Goal: Task Accomplishment & Management: Book appointment/travel/reservation

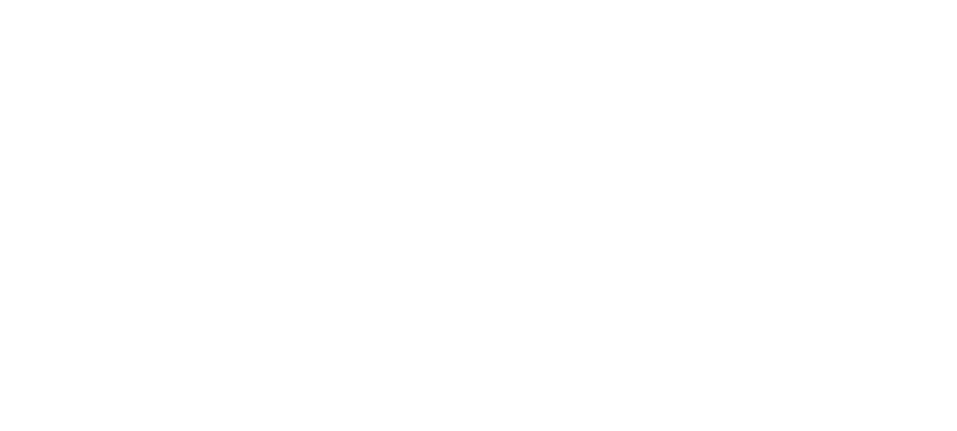
select select "*"
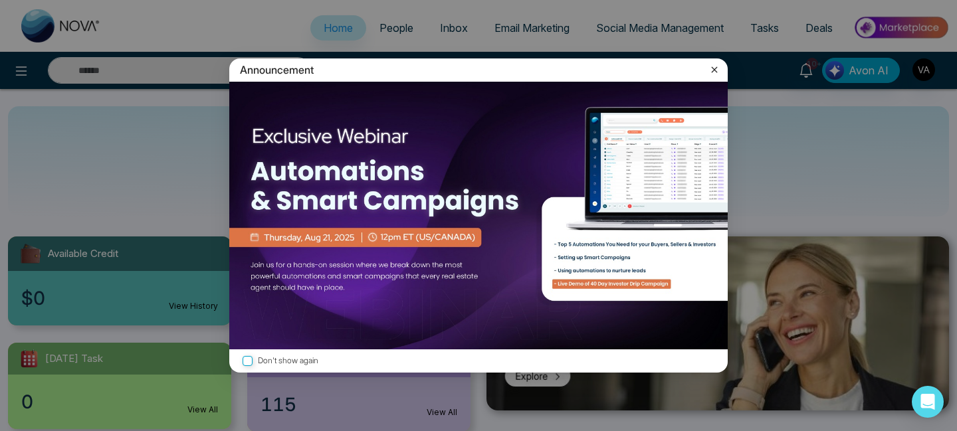
click at [716, 69] on icon at bounding box center [714, 69] width 13 height 13
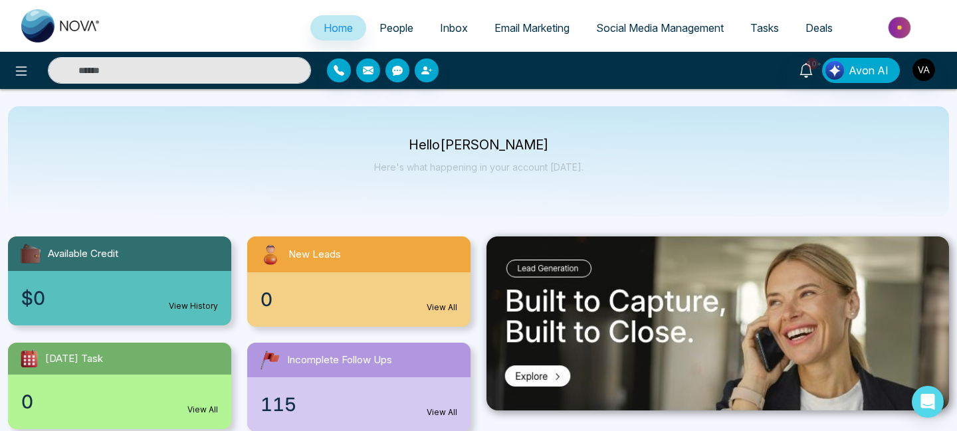
click at [776, 27] on span "Tasks" at bounding box center [764, 27] width 29 height 13
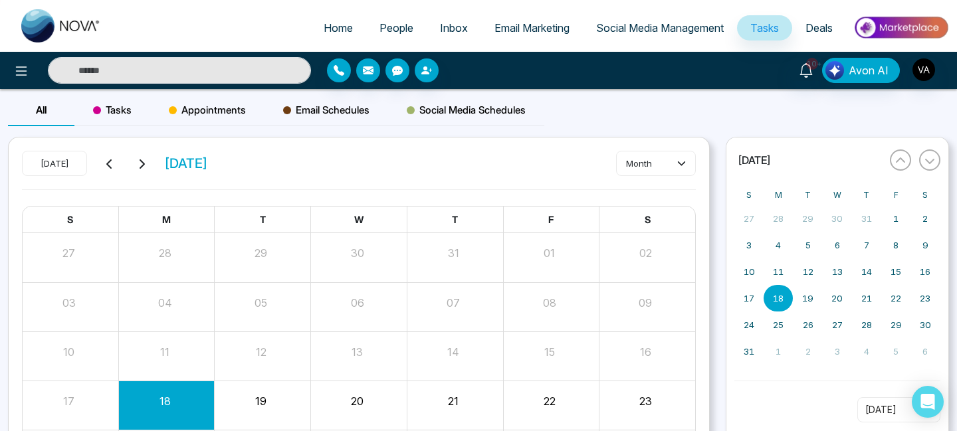
click at [211, 116] on span "Appointments" at bounding box center [207, 110] width 77 height 16
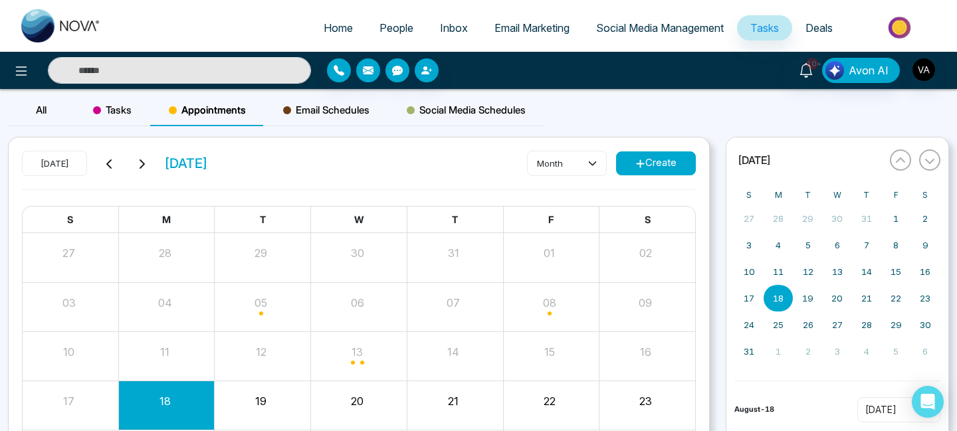
click at [638, 155] on button "Create" at bounding box center [656, 164] width 80 height 24
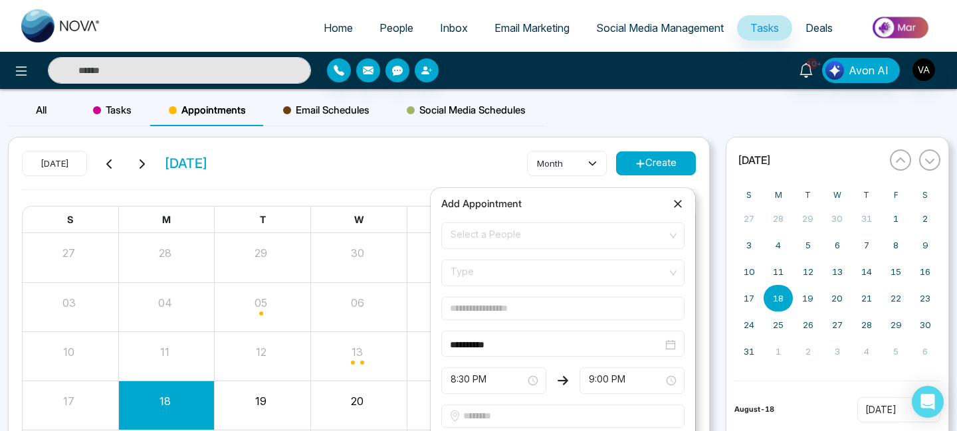
click at [527, 230] on span "Select a People" at bounding box center [563, 236] width 225 height 23
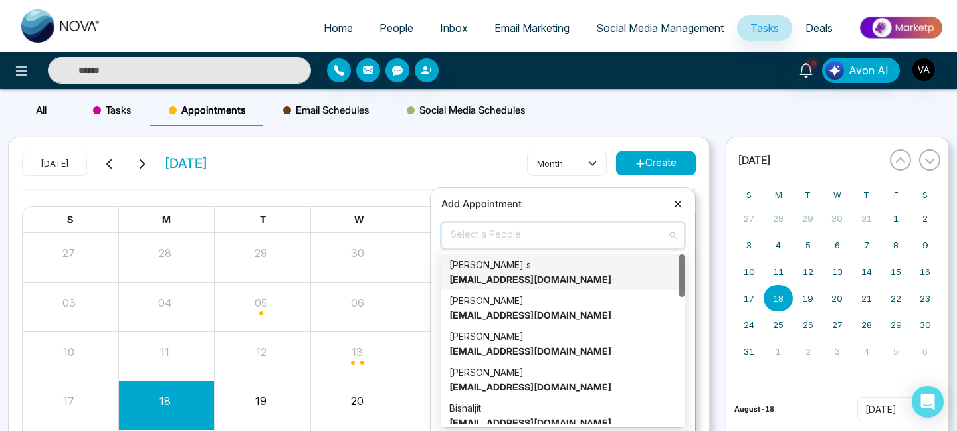
click at [502, 282] on strong "[EMAIL_ADDRESS][DOMAIN_NAME]" at bounding box center [530, 279] width 162 height 11
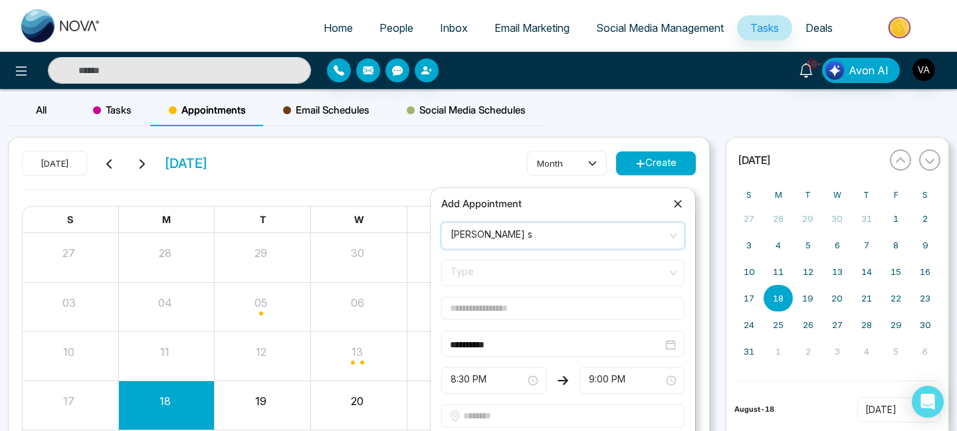
click at [515, 274] on span "Type" at bounding box center [563, 273] width 225 height 23
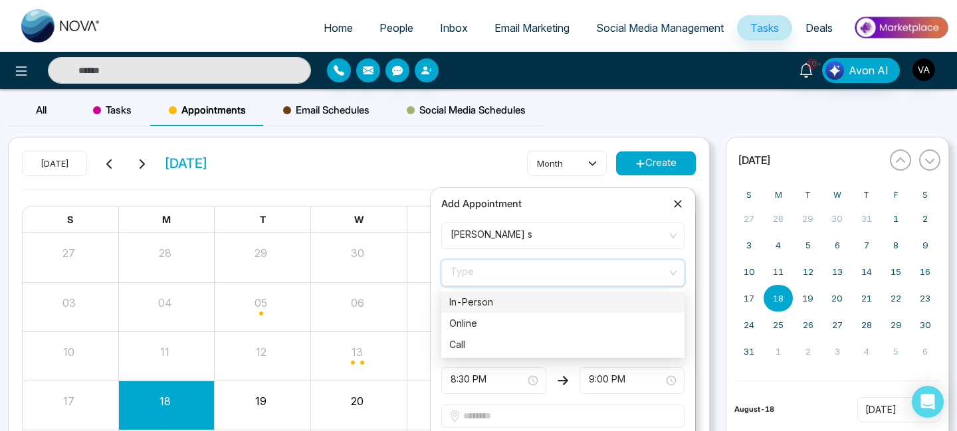
click at [508, 302] on div "In-Person" at bounding box center [562, 302] width 227 height 15
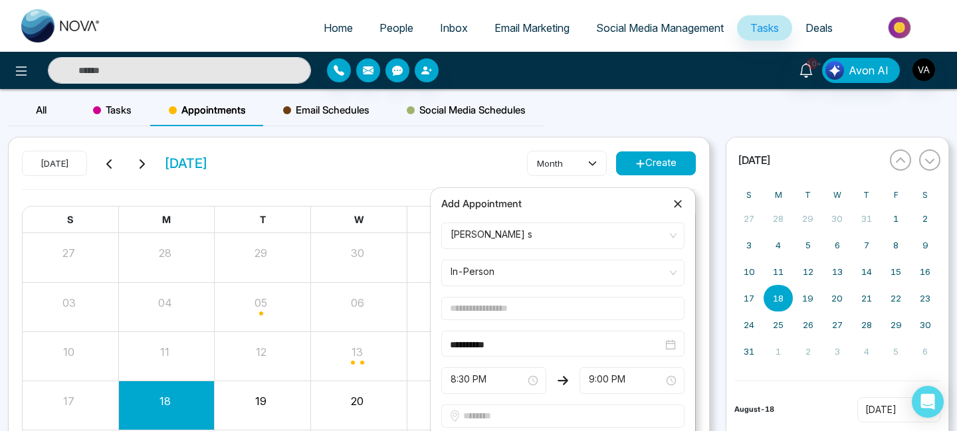
click at [507, 319] on input "text" at bounding box center [562, 308] width 243 height 23
type input "*****"
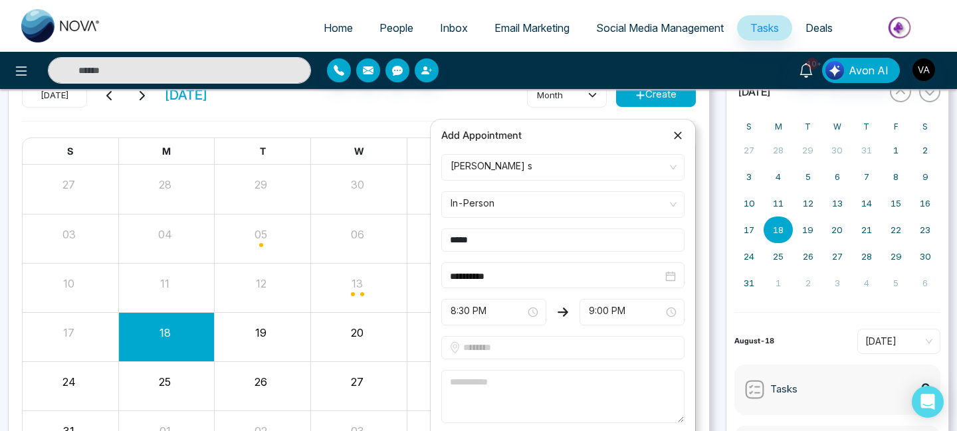
scroll to position [88, 0]
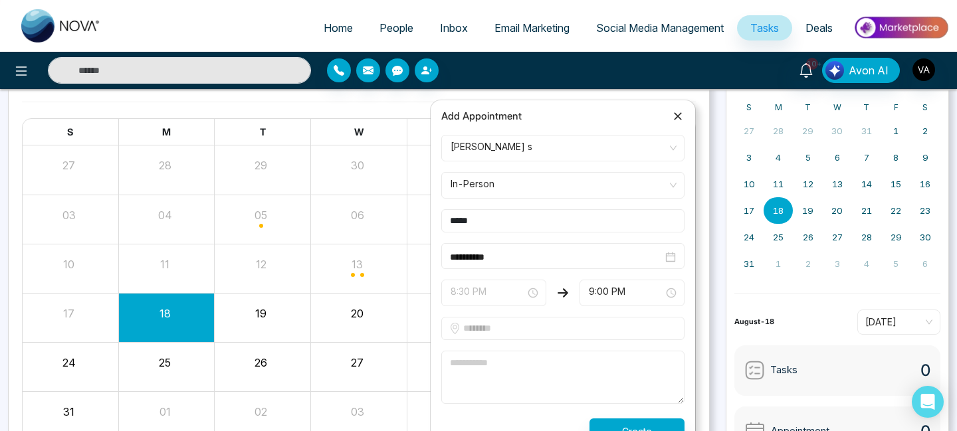
click at [515, 294] on span "8:30 PM" at bounding box center [494, 293] width 86 height 23
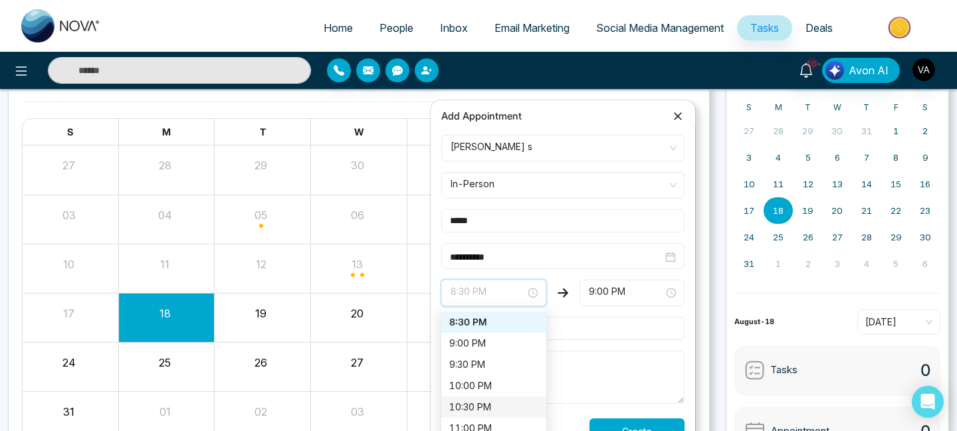
click at [495, 400] on div "10:30 PM" at bounding box center [493, 407] width 89 height 15
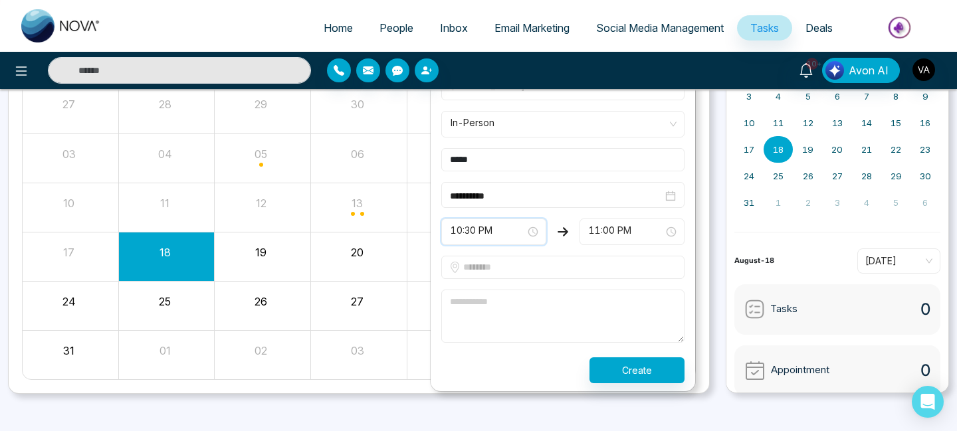
scroll to position [159, 0]
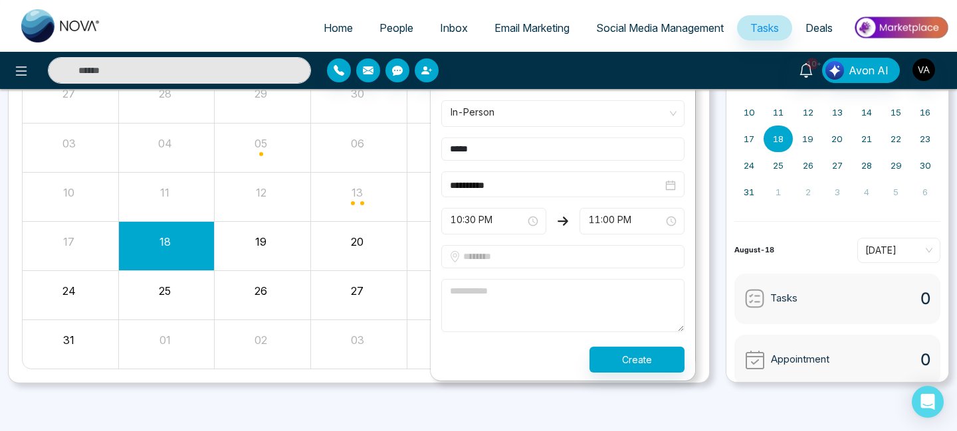
click at [566, 255] on input "text" at bounding box center [562, 256] width 243 height 23
type input "**********"
click at [647, 364] on button "Create" at bounding box center [636, 360] width 95 height 26
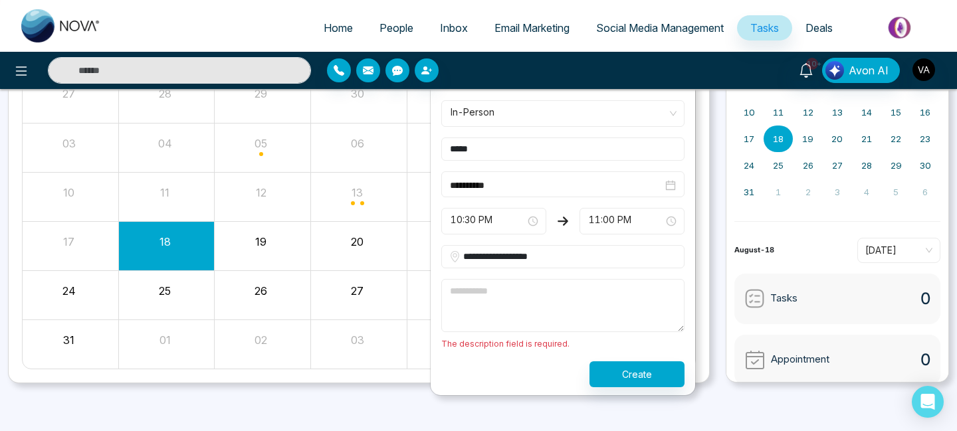
click at [583, 296] on textarea at bounding box center [562, 305] width 243 height 53
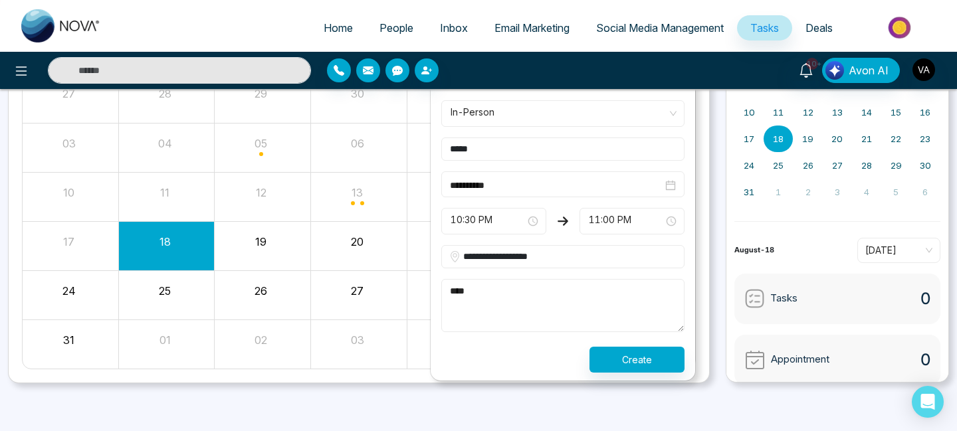
type textarea "****"
click at [627, 363] on button "Create" at bounding box center [636, 360] width 95 height 26
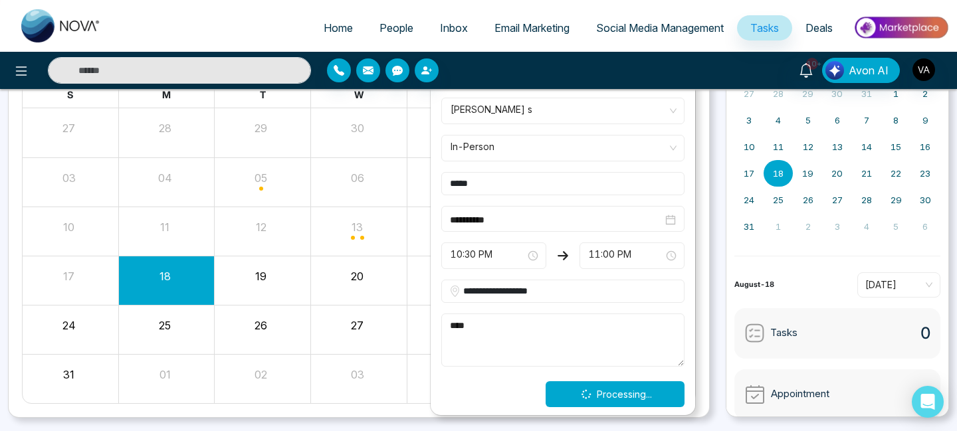
scroll to position [22, 0]
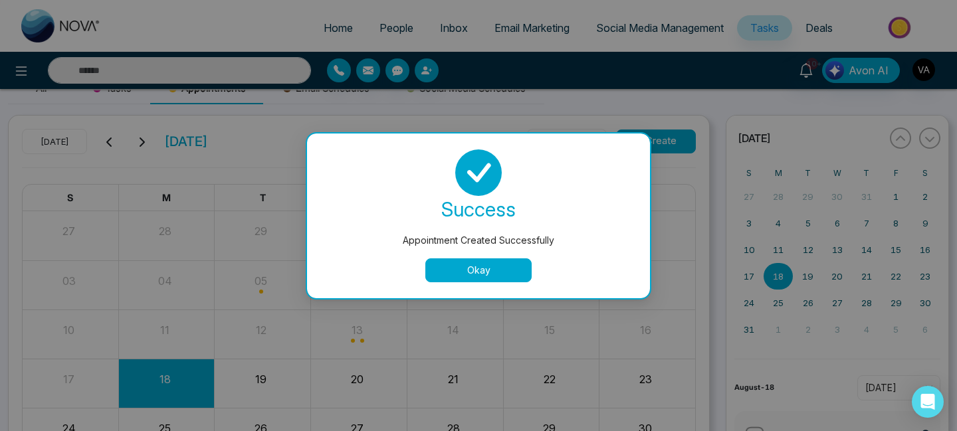
click at [512, 266] on button "Okay" at bounding box center [478, 271] width 106 height 24
